Goal: Information Seeking & Learning: Learn about a topic

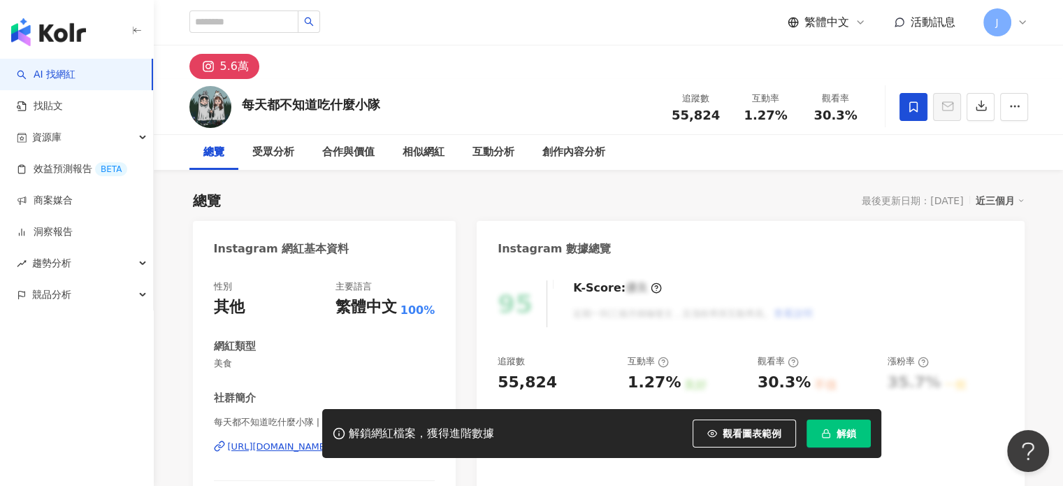
click at [838, 437] on span "解鎖" at bounding box center [847, 433] width 20 height 11
click at [271, 150] on div "受眾分析" at bounding box center [273, 152] width 42 height 17
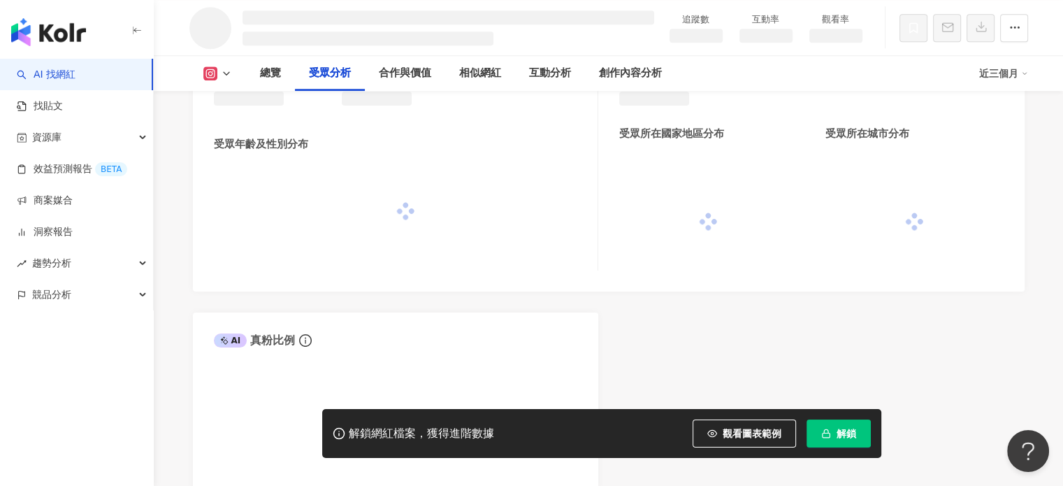
scroll to position [1152, 0]
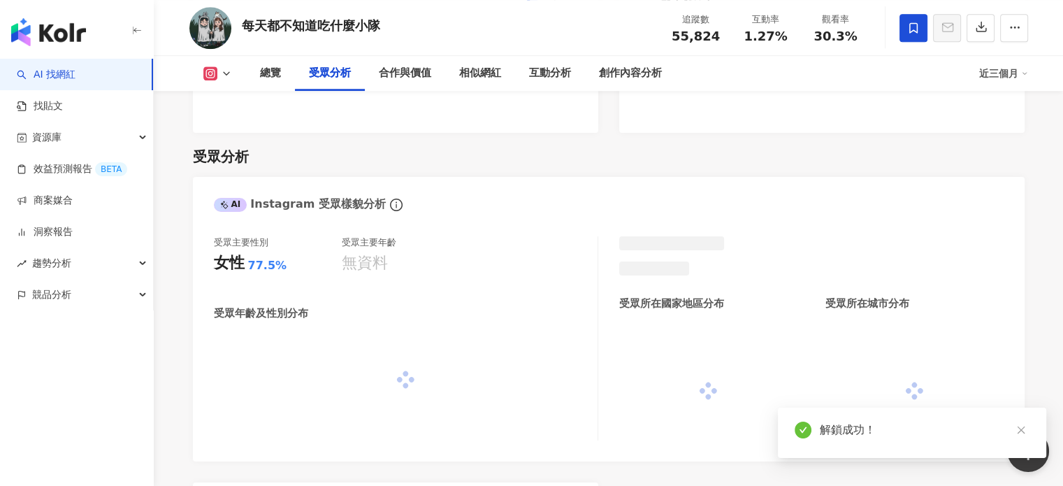
scroll to position [1194, 0]
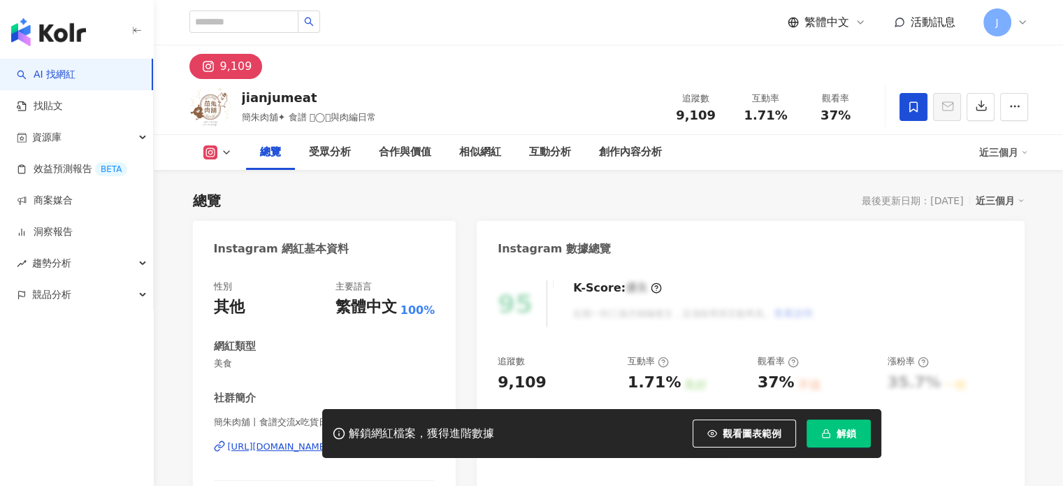
click at [842, 435] on span "解鎖" at bounding box center [847, 433] width 20 height 11
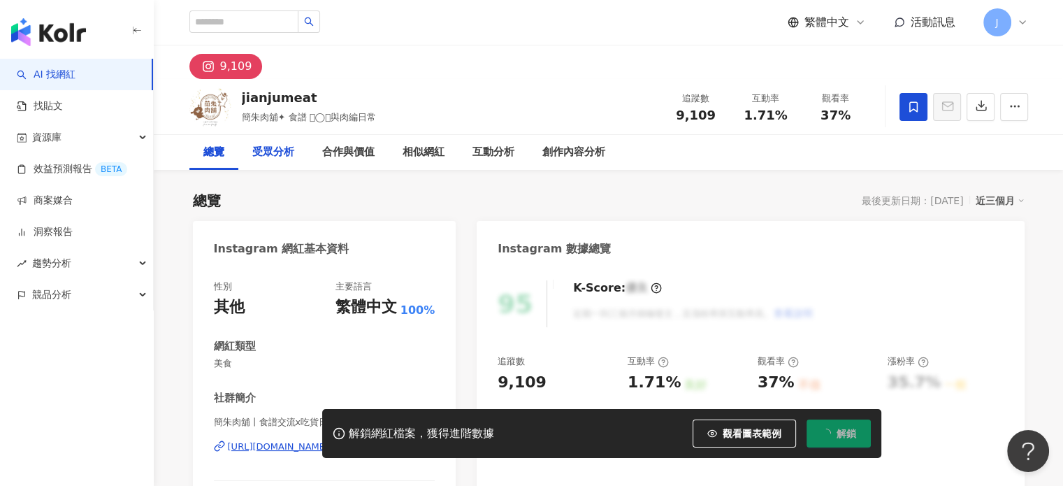
click at [263, 150] on div "受眾分析" at bounding box center [273, 152] width 42 height 17
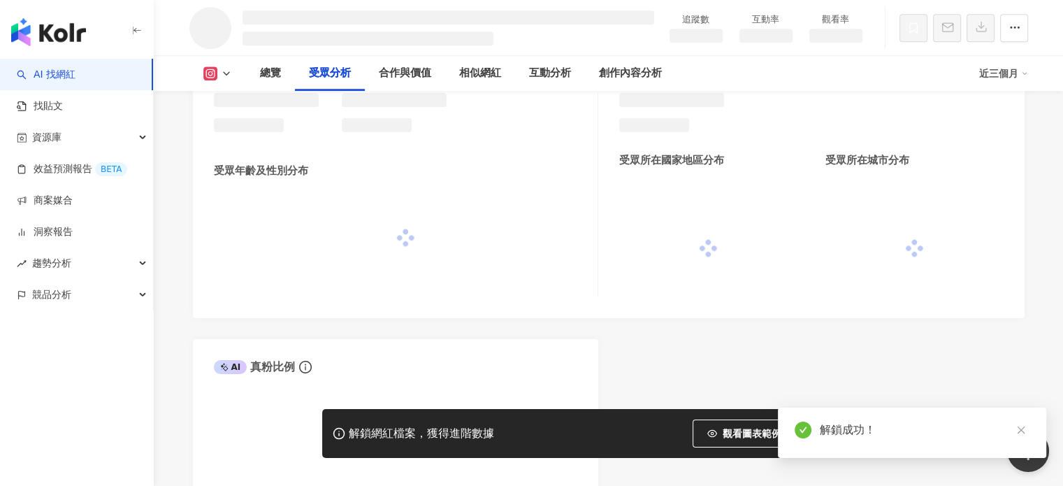
scroll to position [1152, 0]
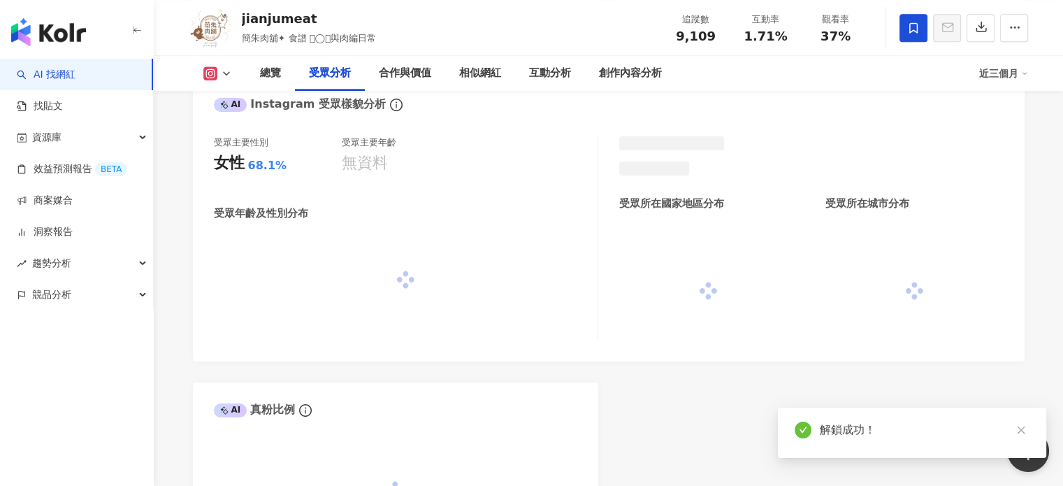
scroll to position [1194, 0]
